Goal: Transaction & Acquisition: Purchase product/service

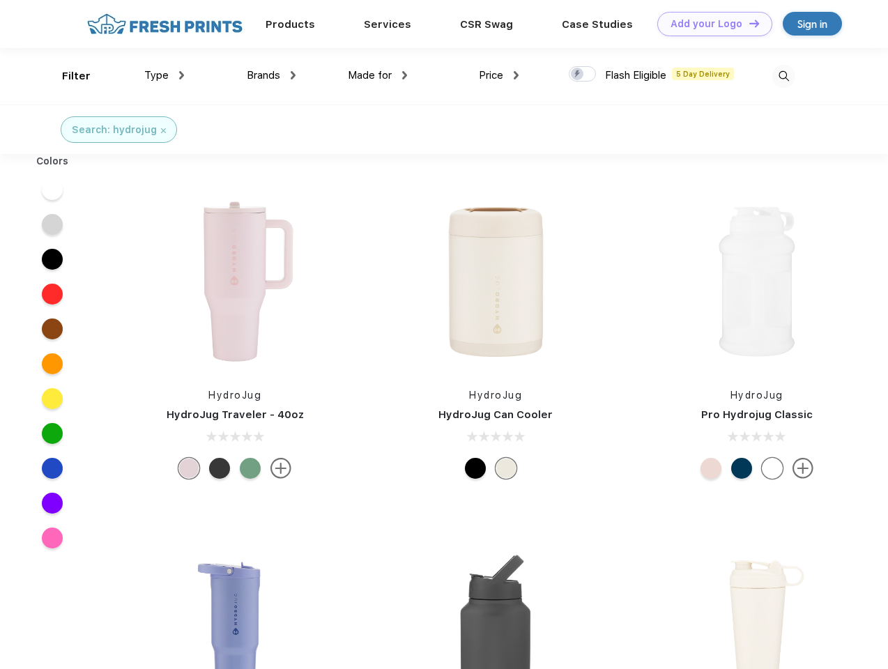
click at [710, 24] on link "Add your Logo Design Tool" at bounding box center [715, 24] width 115 height 24
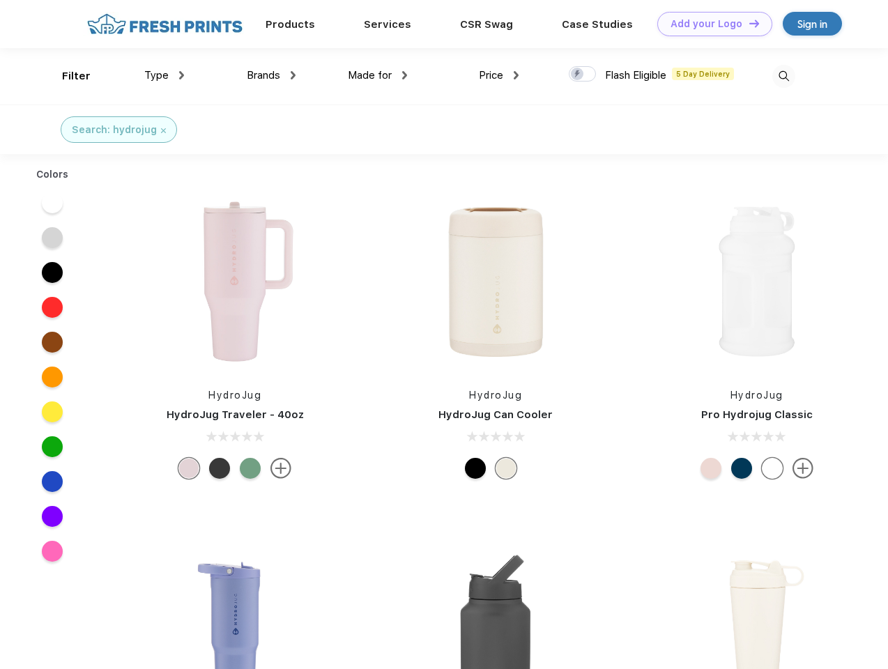
click at [0, 0] on div "Design Tool" at bounding box center [0, 0] width 0 height 0
click at [748, 23] on link "Add your Logo Design Tool" at bounding box center [715, 24] width 115 height 24
click at [67, 76] on div "Filter" at bounding box center [76, 76] width 29 height 16
click at [165, 75] on span "Type" at bounding box center [156, 75] width 24 height 13
click at [271, 75] on span "Brands" at bounding box center [263, 75] width 33 height 13
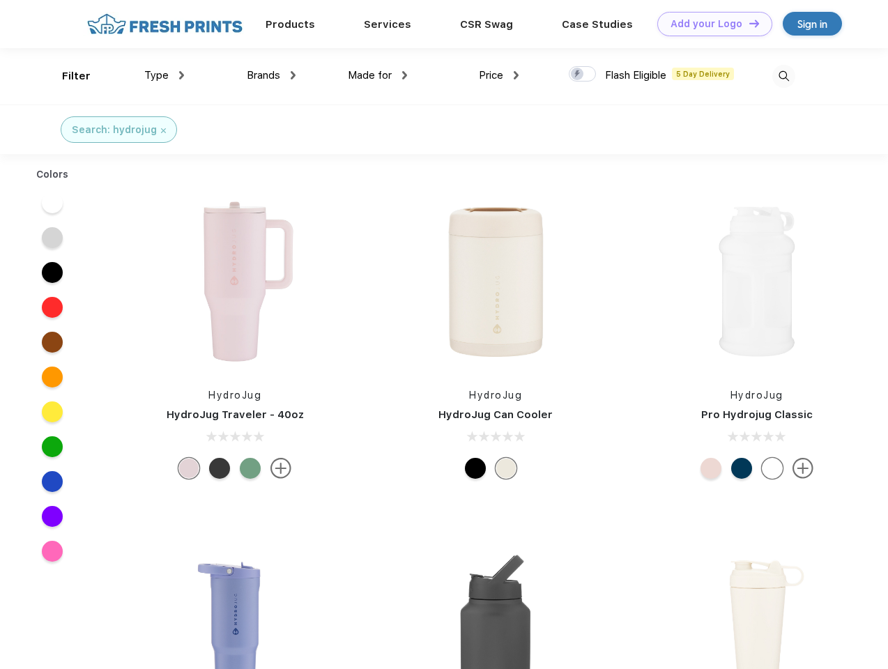
click at [378, 75] on span "Made for" at bounding box center [370, 75] width 44 height 13
click at [499, 75] on span "Price" at bounding box center [491, 75] width 24 height 13
click at [583, 75] on div at bounding box center [582, 73] width 27 height 15
click at [578, 75] on input "checkbox" at bounding box center [573, 70] width 9 height 9
click at [784, 76] on img at bounding box center [784, 76] width 23 height 23
